Goal: Task Accomplishment & Management: Complete application form

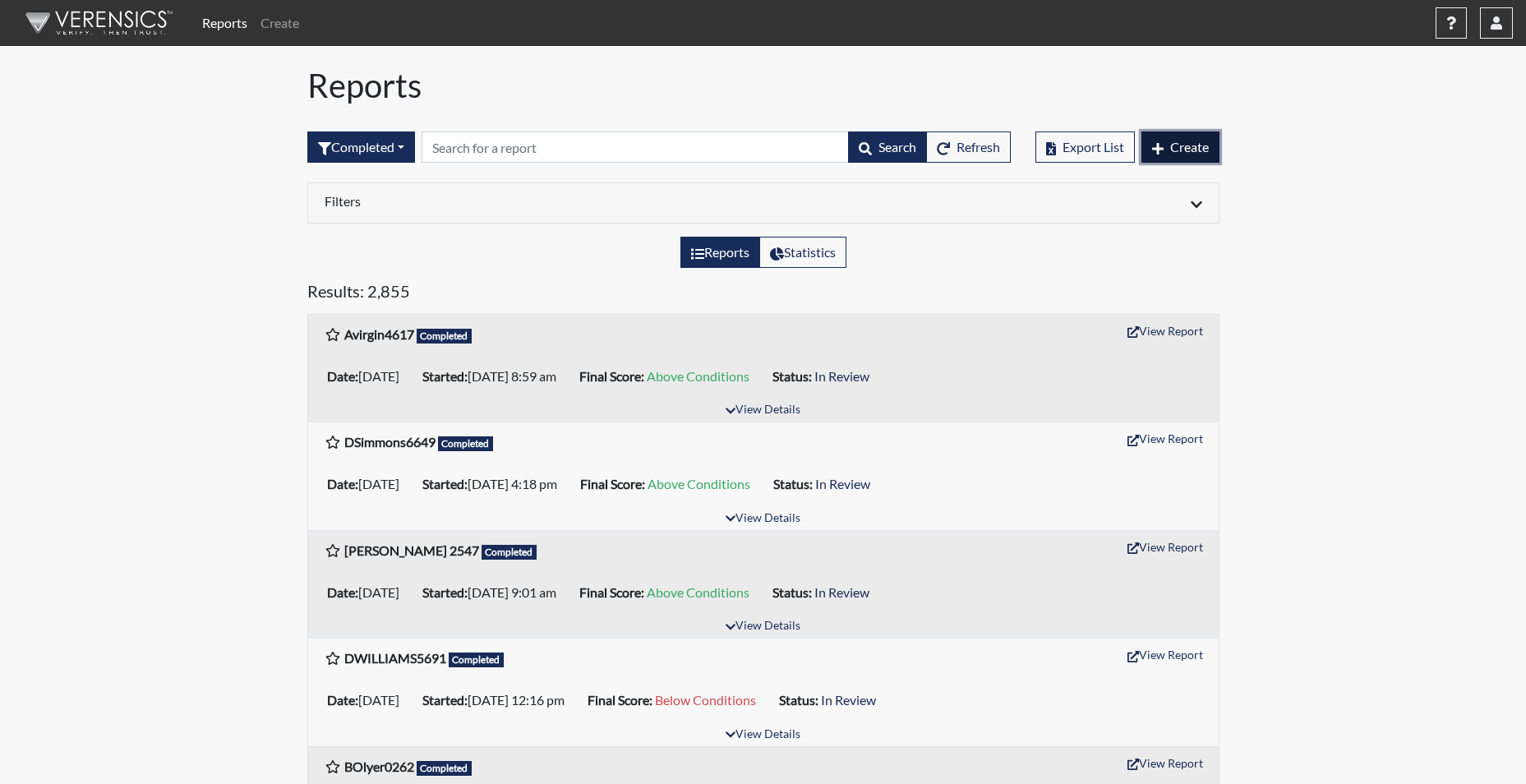
click at [1194, 142] on span "Create" at bounding box center [1190, 147] width 39 height 16
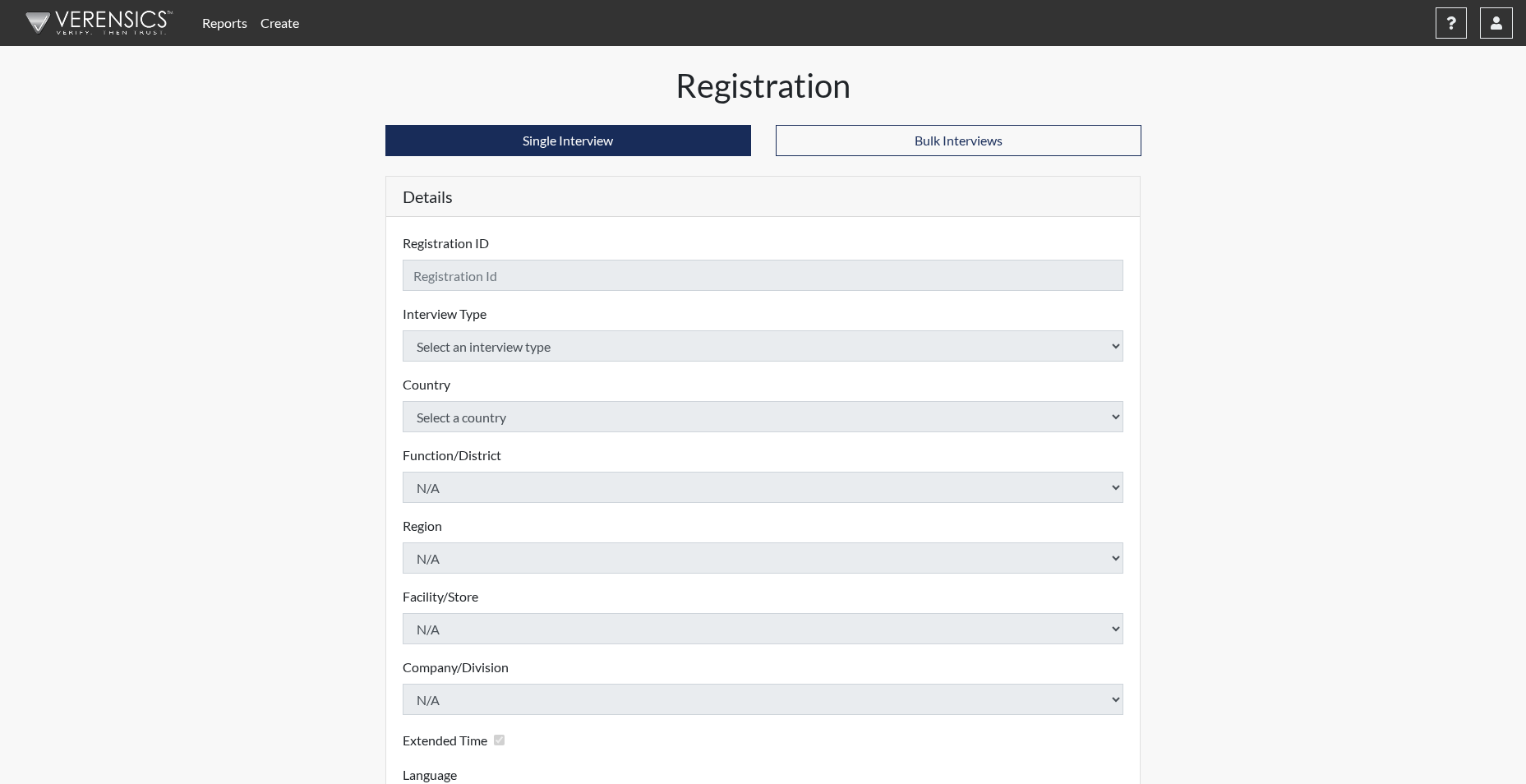
checkbox input "true"
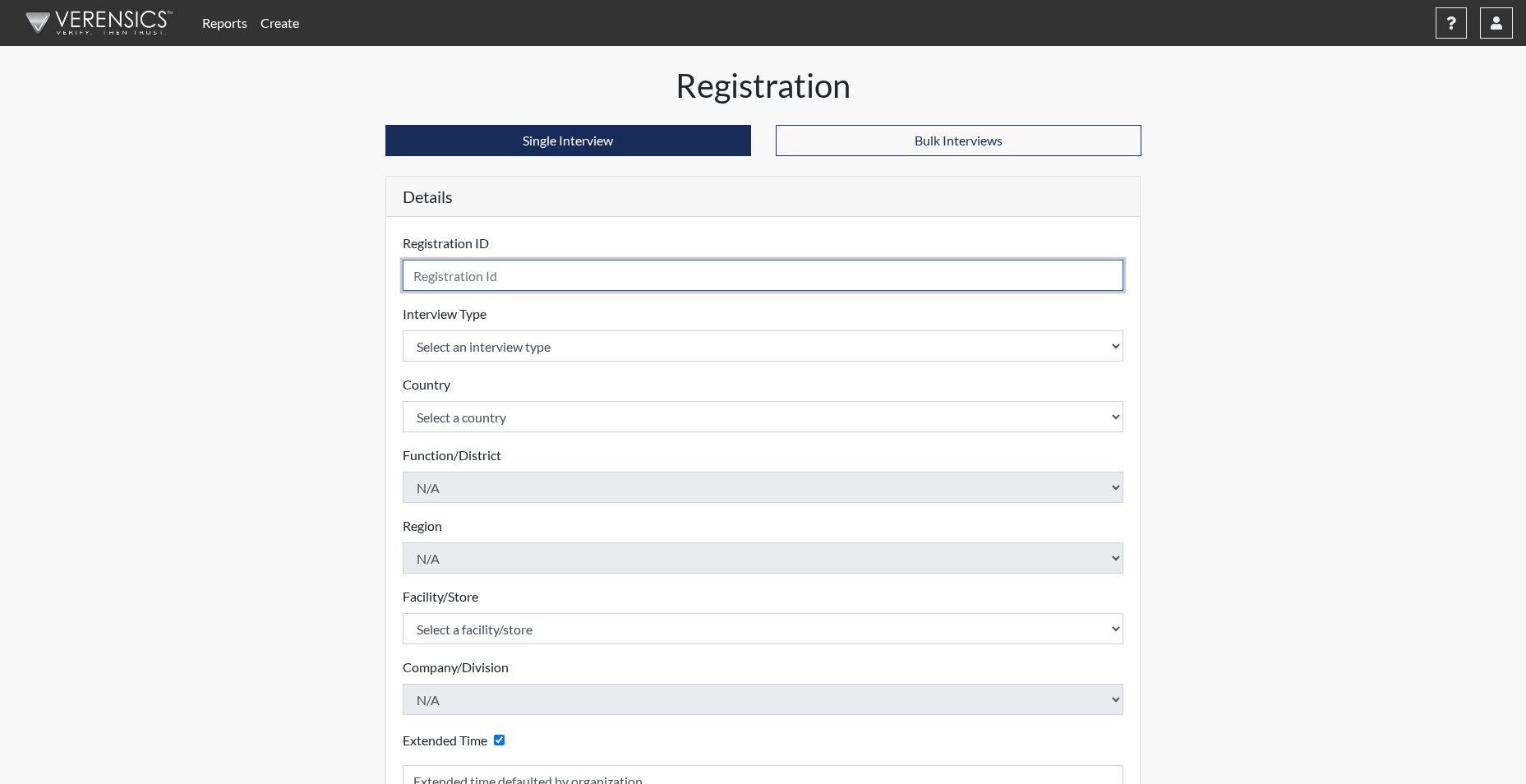
click at [477, 278] on input "text" at bounding box center [763, 274] width 722 height 31
type input "[EMAIL_ADDRESS][DOMAIN_NAME]"
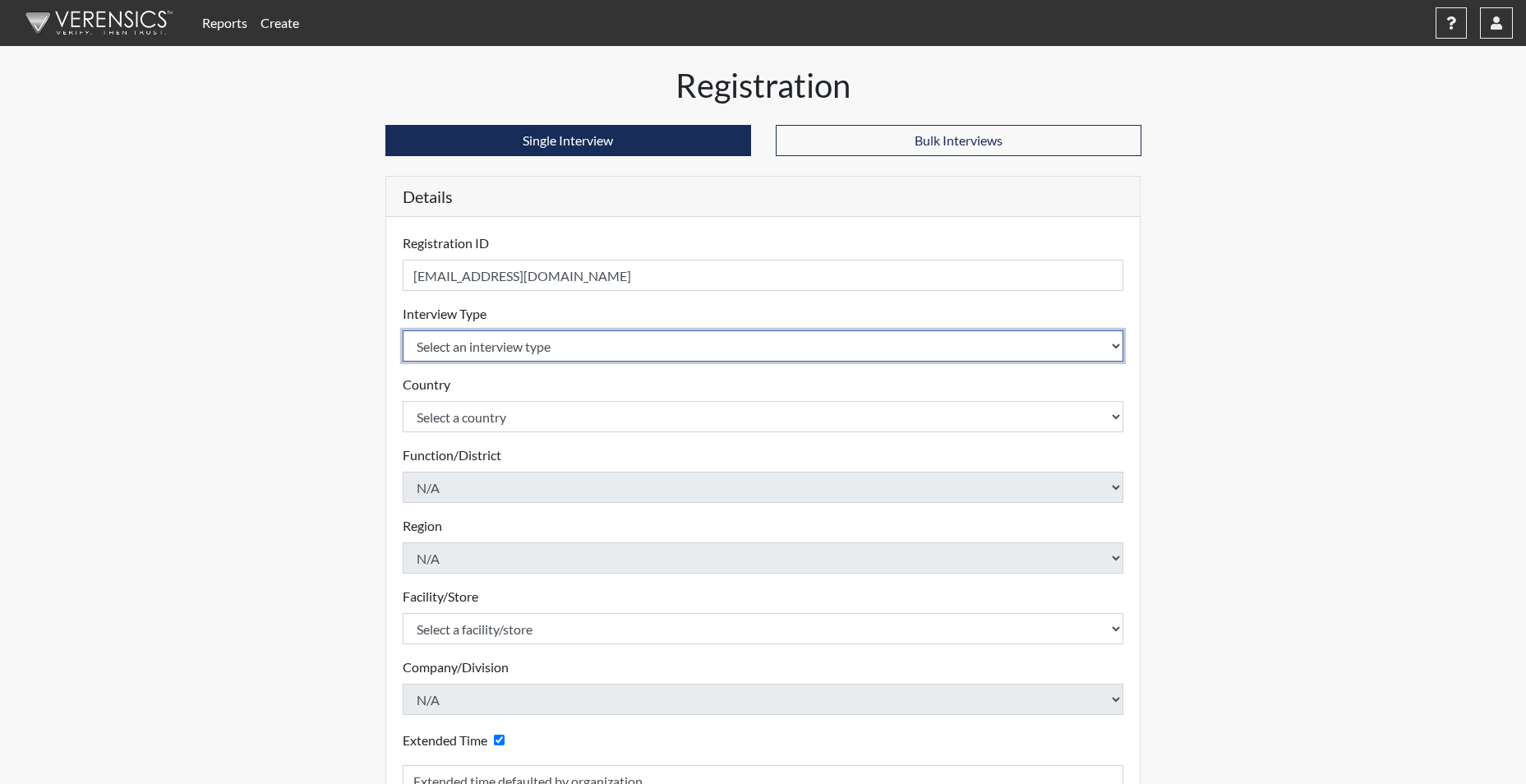
click at [486, 347] on select "Select an interview type Corrections Pre-Employment" at bounding box center [763, 345] width 722 height 31
select select "ff733e93-e1bf-11ea-9c9f-0eff0cf7eb8f"
click at [403, 330] on select "Select an interview type Corrections Pre-Employment" at bounding box center [763, 345] width 722 height 31
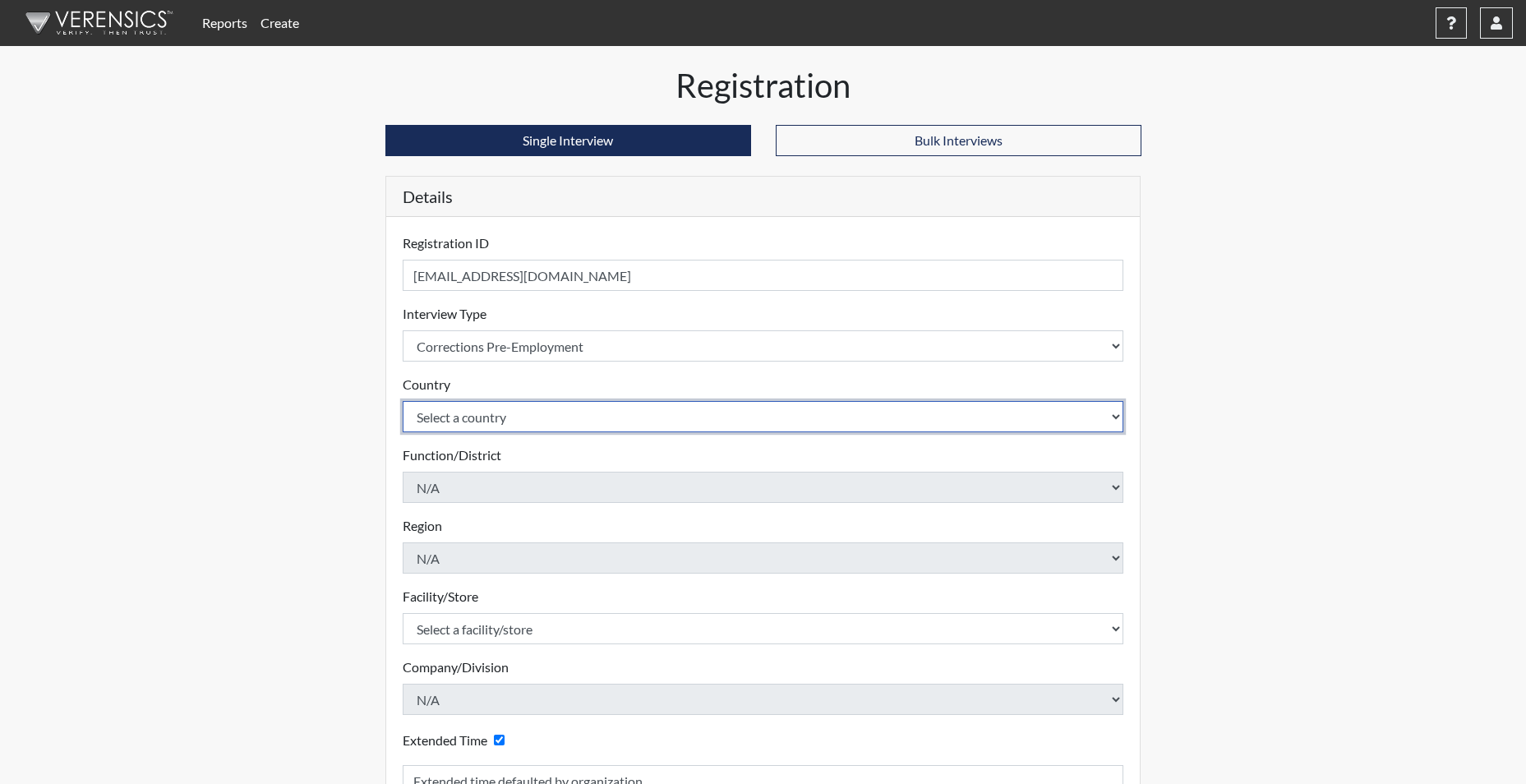
click at [482, 419] on select "Select a country [GEOGRAPHIC_DATA] [GEOGRAPHIC_DATA]" at bounding box center [763, 416] width 722 height 31
select select "united-states-of-[GEOGRAPHIC_DATA]"
click at [403, 401] on select "Select a country [GEOGRAPHIC_DATA] [GEOGRAPHIC_DATA]" at bounding box center [763, 416] width 722 height 31
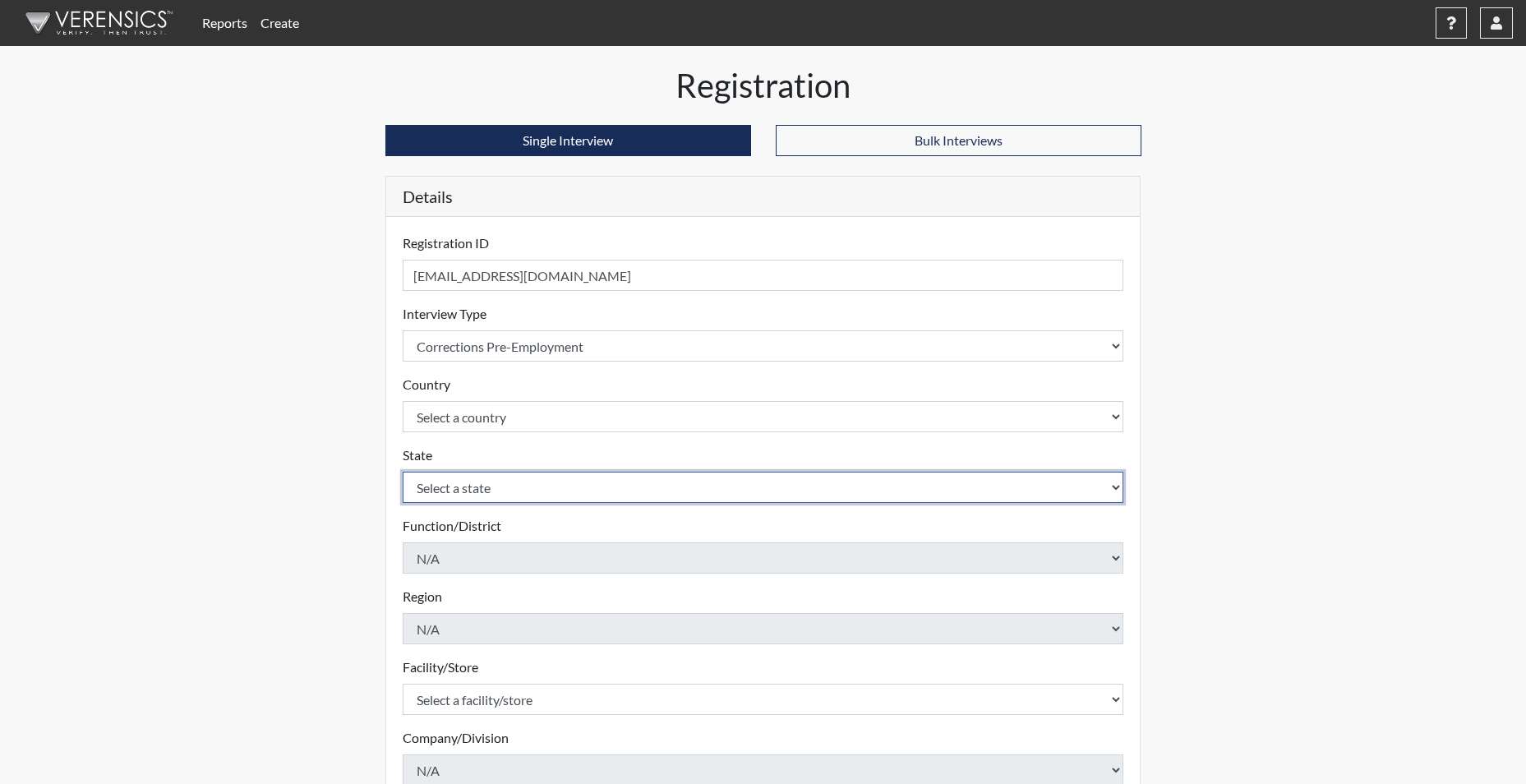
click at [469, 496] on select "Select a state [US_STATE] [US_STATE] [US_STATE] [US_STATE] [US_STATE] [US_STATE…" at bounding box center [763, 487] width 722 height 31
select select "SC"
click at [403, 472] on select "Select a state [US_STATE] [US_STATE] [US_STATE] [US_STATE] [US_STATE] [US_STATE…" at bounding box center [763, 487] width 722 height 31
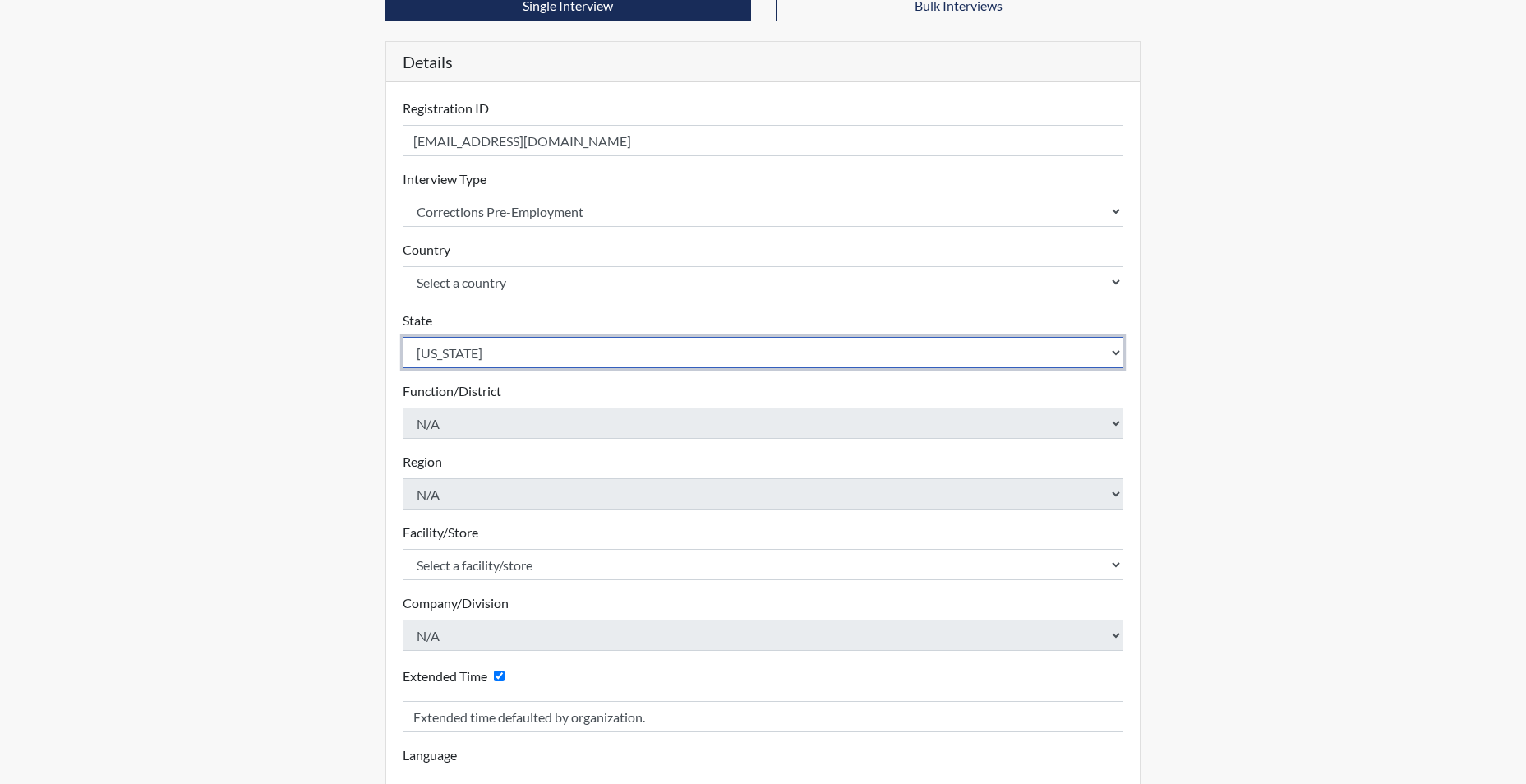
scroll to position [165, 0]
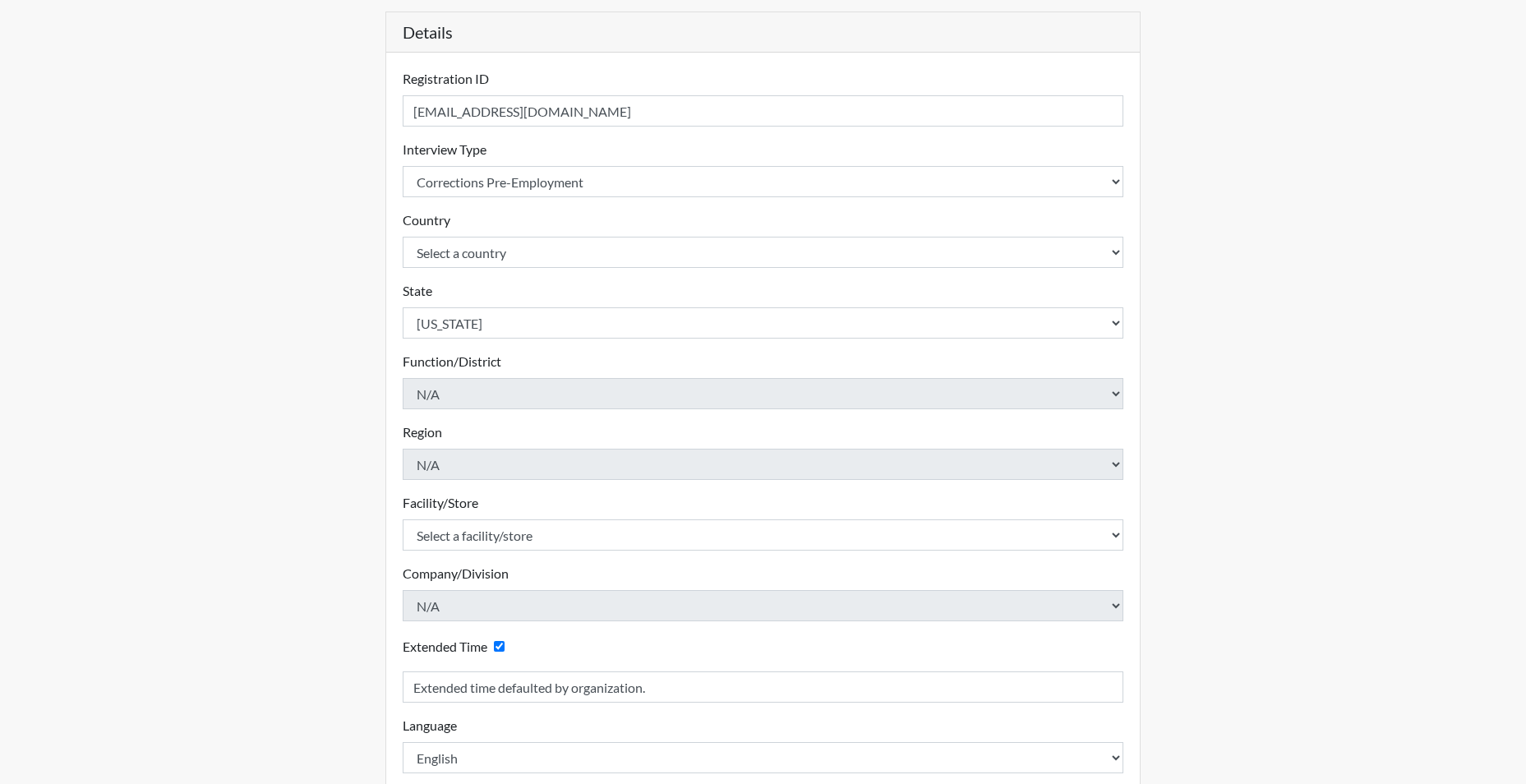
click at [449, 518] on div "Facility/Store Select a facility/store [GEOGRAPHIC_DATA] CI Broad River CI [PER…" at bounding box center [763, 522] width 722 height 58
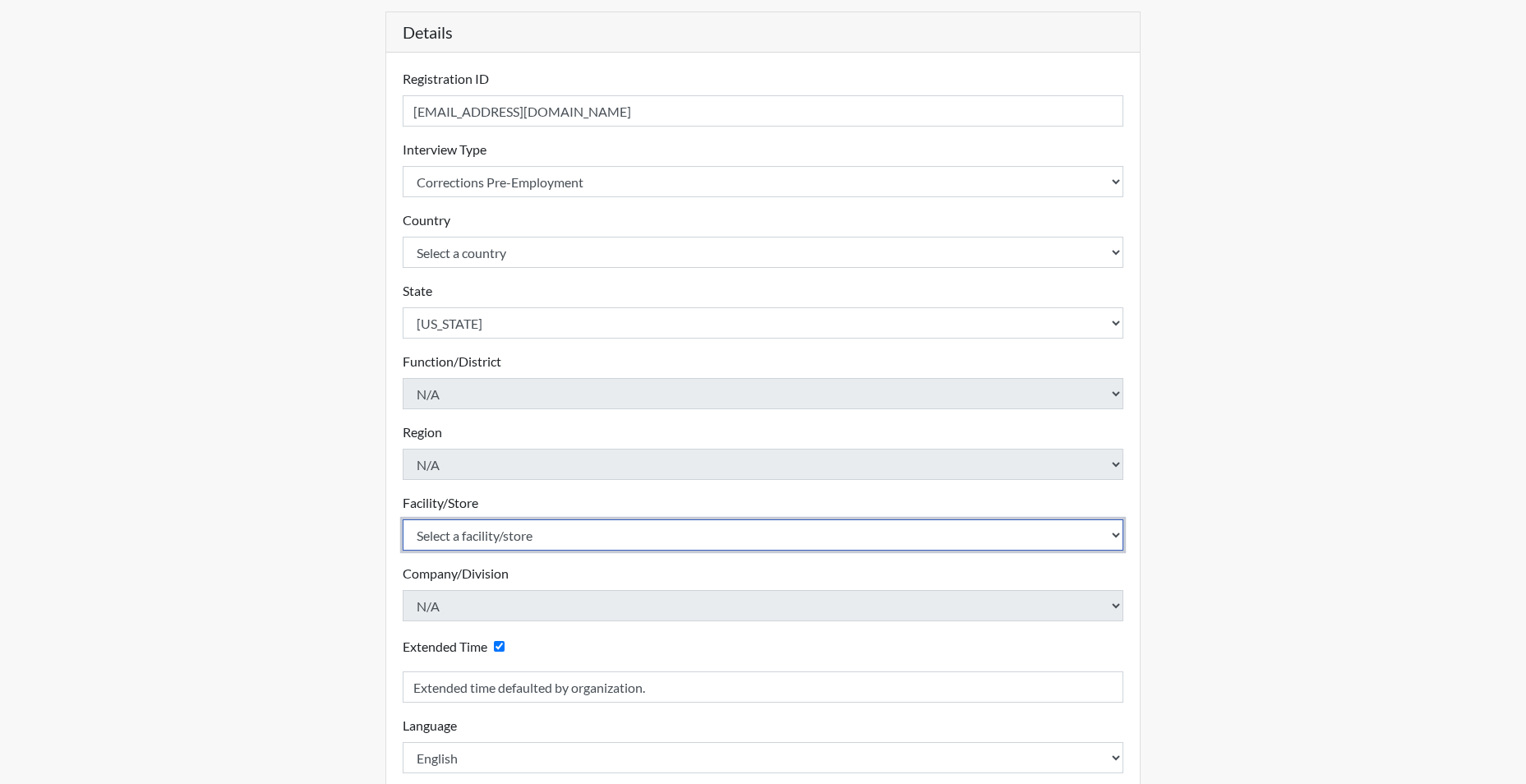
click at [453, 538] on select "Select a facility/store [GEOGRAPHIC_DATA] CI Broad River CI [PERSON_NAME] CI Di…" at bounding box center [763, 534] width 722 height 31
select select "68c6484d-7045-44f4-9706-2efe83c0aede"
click at [403, 519] on select "Select a facility/store [GEOGRAPHIC_DATA] CI Broad River CI [PERSON_NAME] CI Di…" at bounding box center [763, 534] width 722 height 31
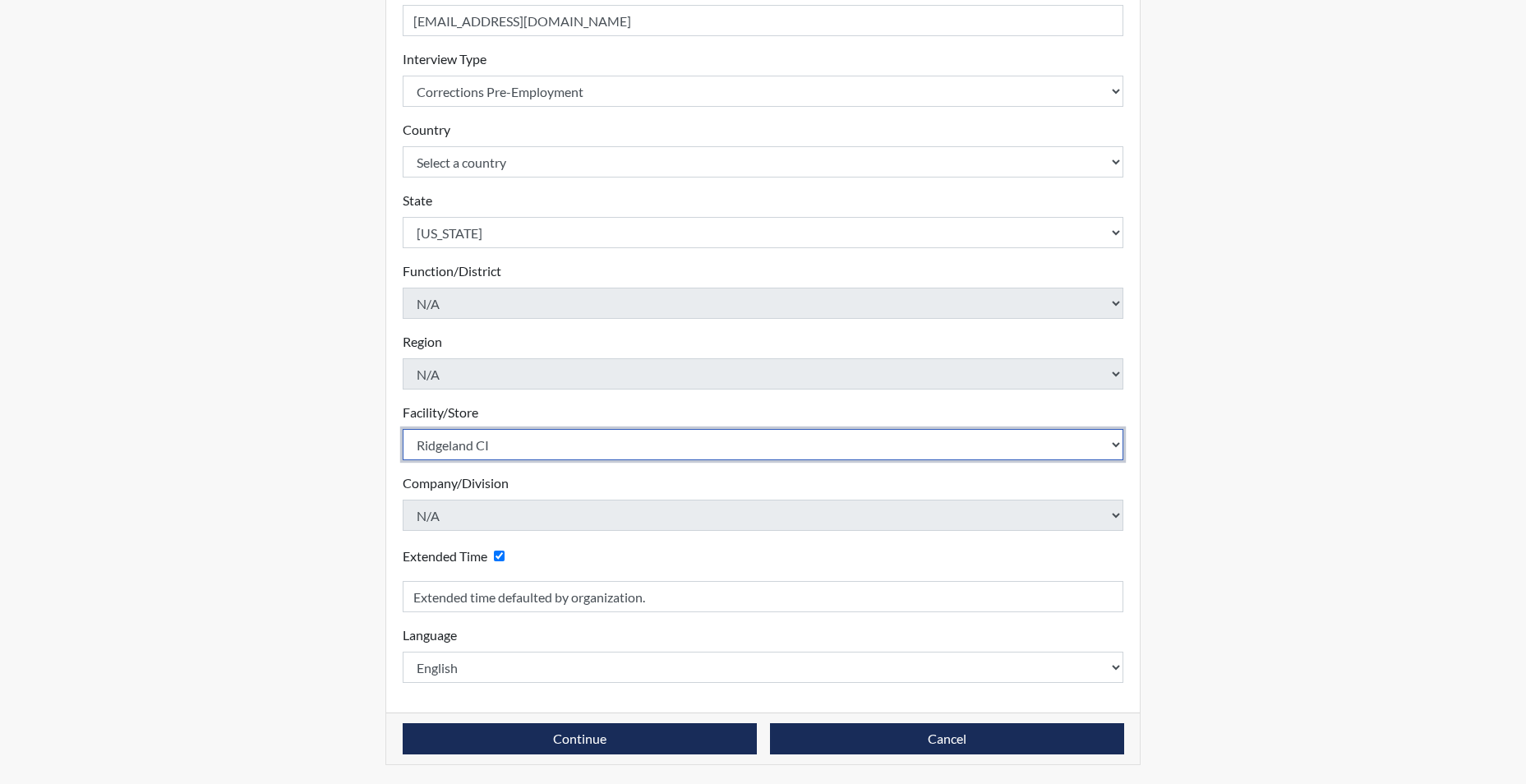
scroll to position [255, 0]
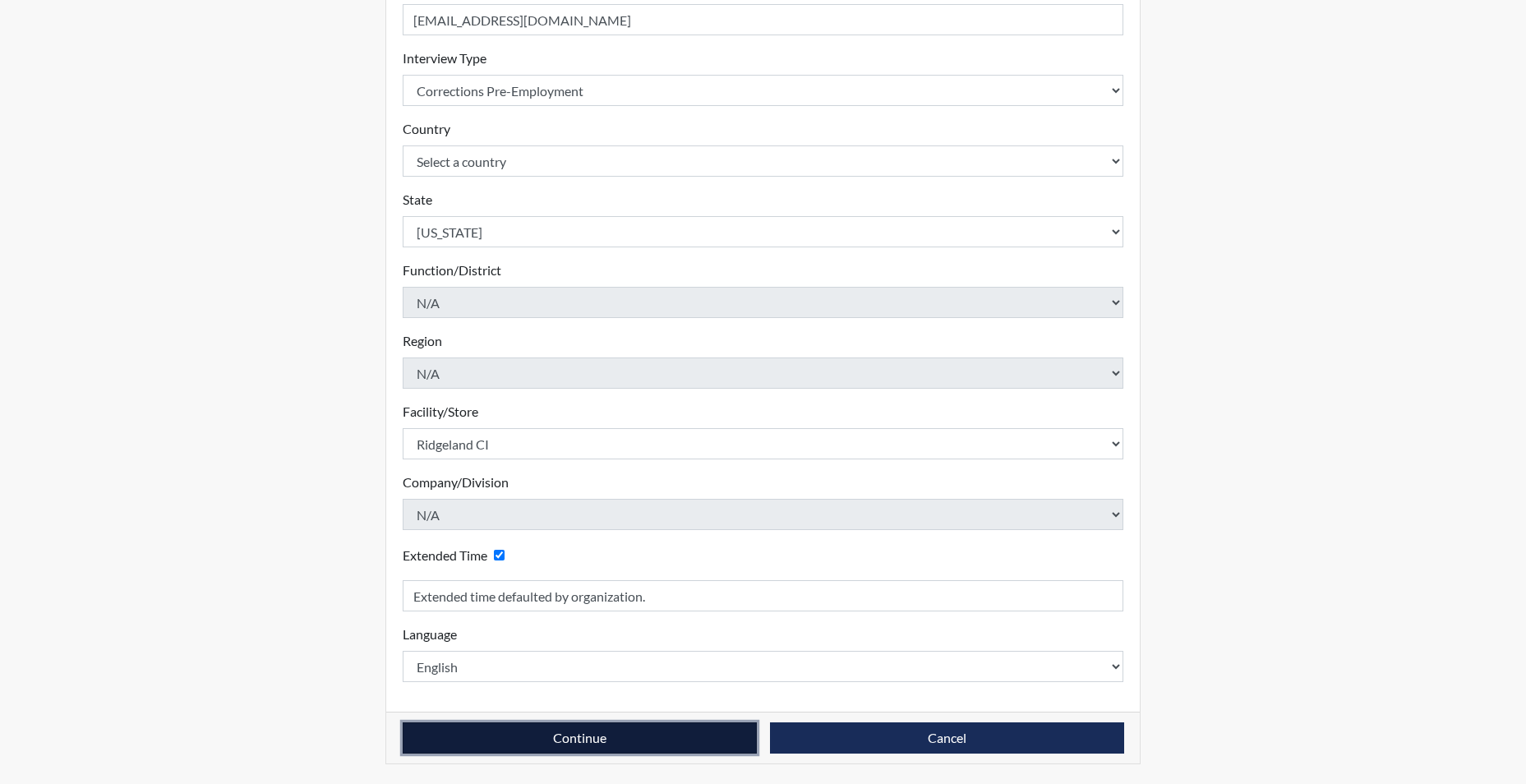
click at [489, 748] on button "Continue" at bounding box center [580, 737] width 354 height 31
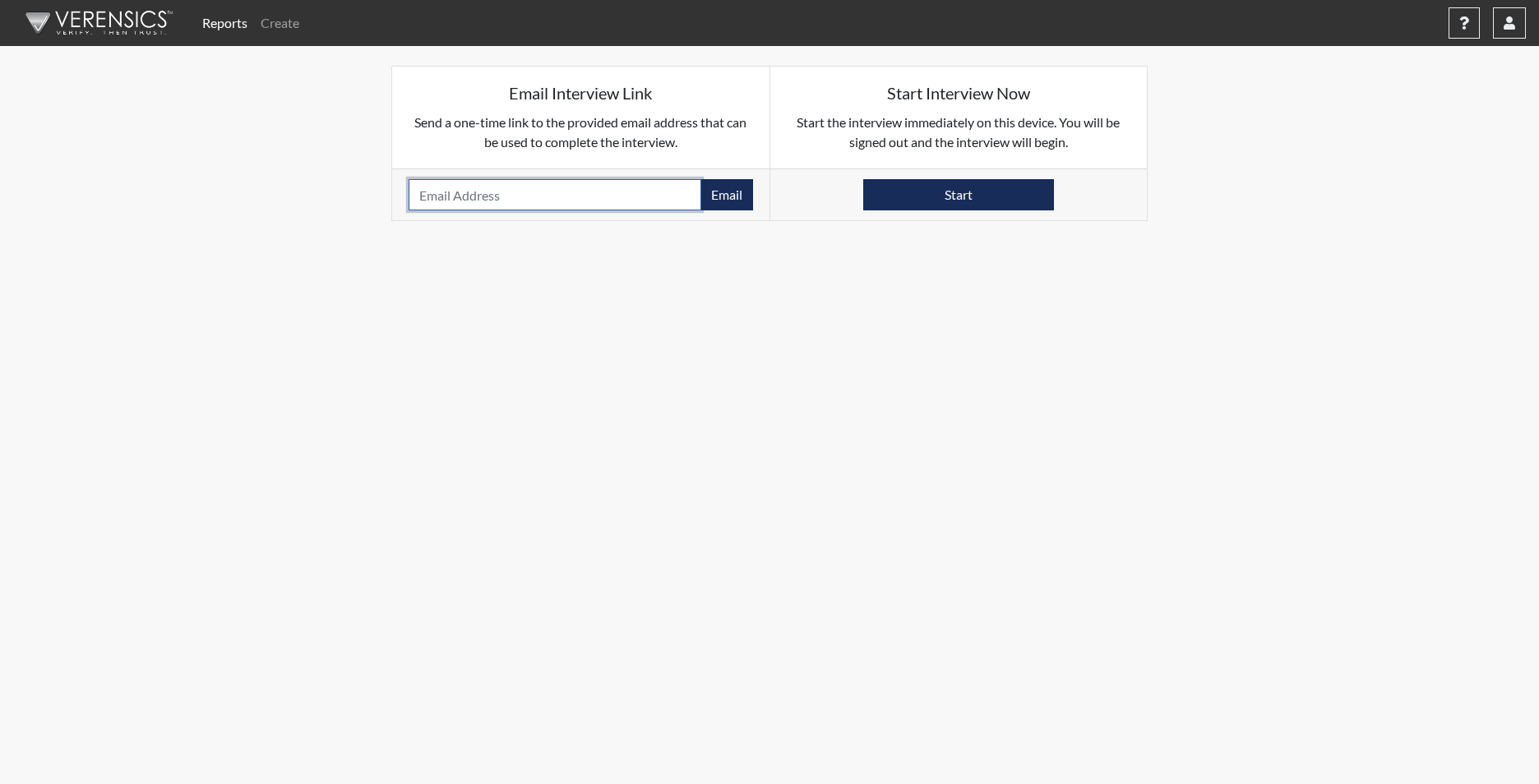
drag, startPoint x: 473, startPoint y: 185, endPoint x: 468, endPoint y: 196, distance: 12.1
click at [468, 196] on input "email" at bounding box center [554, 195] width 292 height 31
type input "[EMAIL_ADDRESS][DOMAIN_NAME]"
click at [743, 200] on button "Email" at bounding box center [727, 195] width 53 height 31
